Goal: Find specific page/section

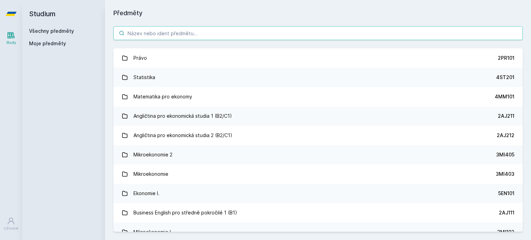
click at [208, 33] on input "search" at bounding box center [318, 33] width 410 height 14
paste input "BP 434"
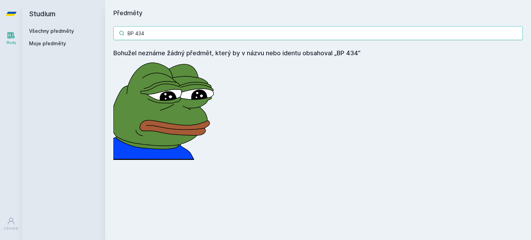
click at [135, 34] on input "BP 434" at bounding box center [318, 33] width 410 height 14
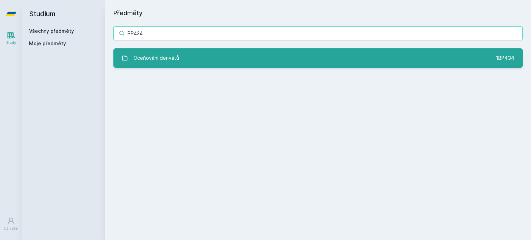
type input "BP434"
click at [151, 54] on div "Oceňování derivátů" at bounding box center [157, 58] width 46 height 14
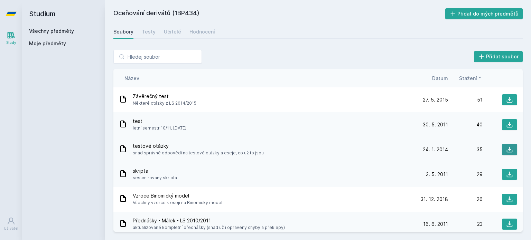
click at [507, 147] on icon at bounding box center [510, 150] width 6 height 6
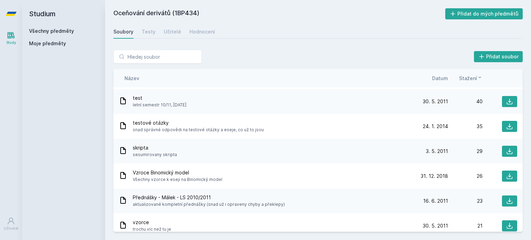
scroll to position [35, 0]
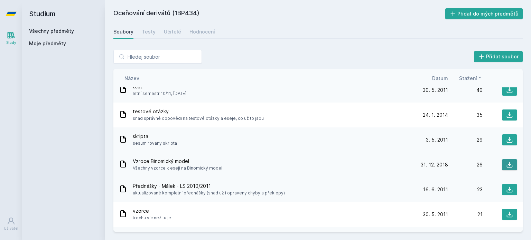
click at [509, 166] on icon at bounding box center [510, 165] width 6 height 6
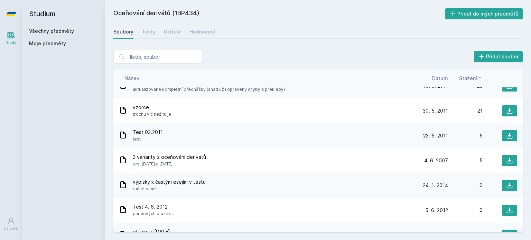
scroll to position [173, 0]
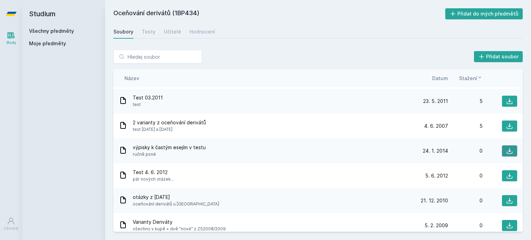
click at [507, 152] on icon at bounding box center [510, 151] width 6 height 6
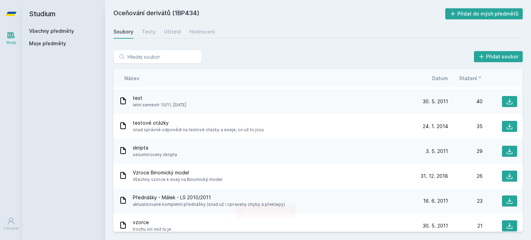
scroll to position [0, 0]
